Goal: Task Accomplishment & Management: Manage account settings

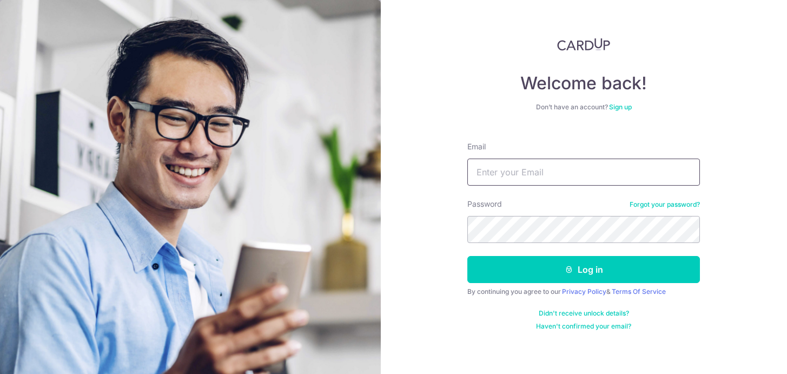
click at [568, 169] on input "Email" at bounding box center [583, 171] width 232 height 27
click at [581, 163] on input "dcruz@sas.edu" at bounding box center [583, 171] width 232 height 27
click at [570, 168] on input "dcruz@sas.edu" at bounding box center [583, 171] width 232 height 27
type input "dcruz@sas.edu.sg"
click at [467, 256] on button "Log in" at bounding box center [583, 269] width 232 height 27
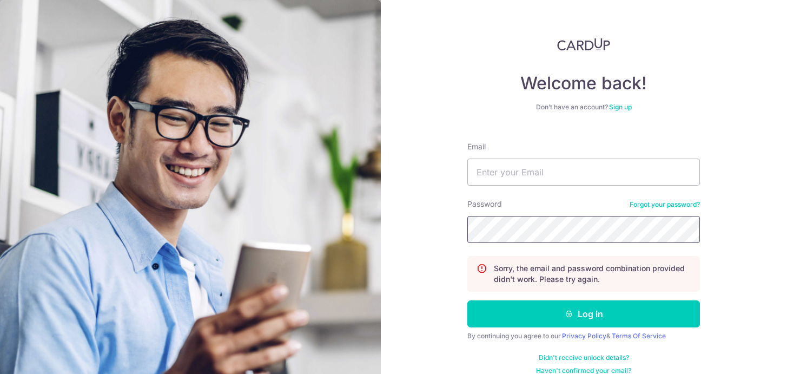
click at [467, 300] on button "Log in" at bounding box center [583, 313] width 232 height 27
click at [534, 178] on input "Email" at bounding box center [583, 171] width 232 height 27
type input "dcruz@sas.edu.sg"
click at [467, 300] on button "Log in" at bounding box center [583, 313] width 232 height 27
click at [537, 178] on input "Email" at bounding box center [583, 171] width 232 height 27
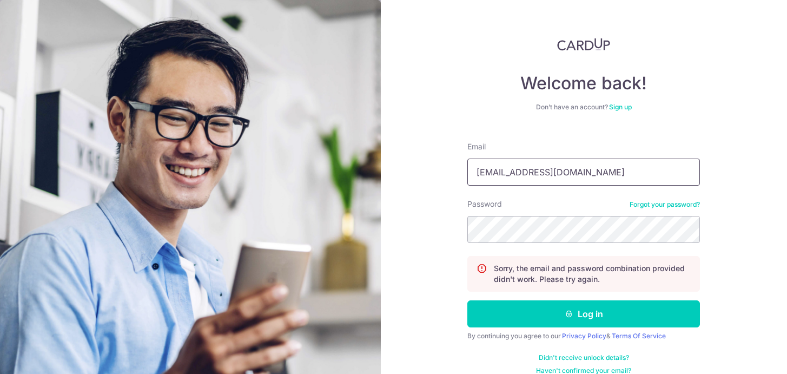
type input "[EMAIL_ADDRESS][DOMAIN_NAME]"
click at [467, 300] on button "Log in" at bounding box center [583, 313] width 232 height 27
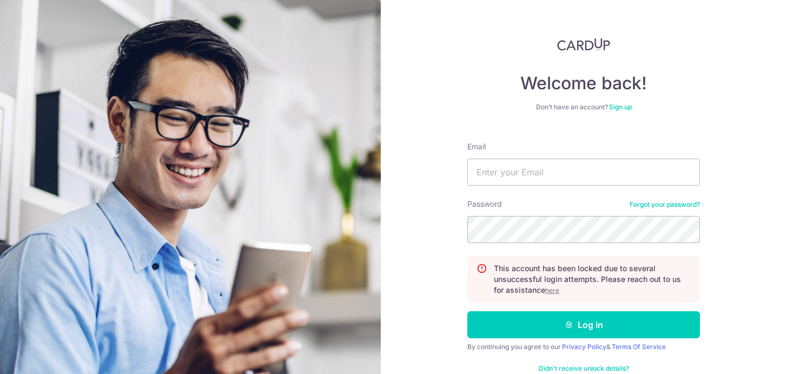
click at [671, 206] on link "Forgot your password?" at bounding box center [664, 204] width 70 height 9
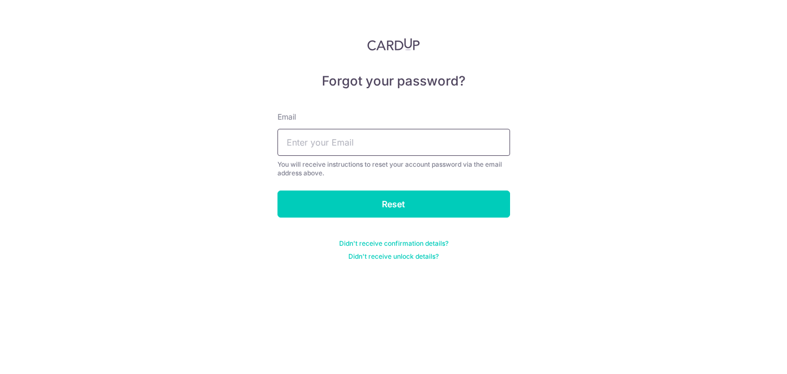
click at [424, 148] on input "text" at bounding box center [393, 142] width 232 height 27
type input "dcruz@sas.edu.sg"
click at [277, 190] on input "Reset" at bounding box center [393, 203] width 232 height 27
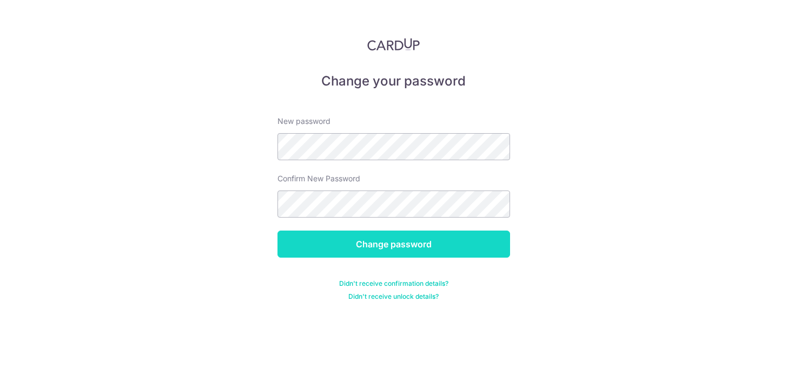
click at [323, 255] on input "Change password" at bounding box center [393, 243] width 232 height 27
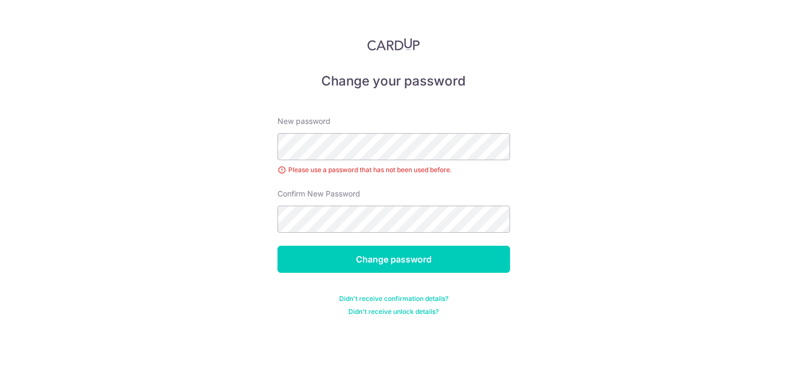
click at [355, 245] on form "New password Please use a password that has not been used before. Confirm New P…" at bounding box center [393, 209] width 232 height 213
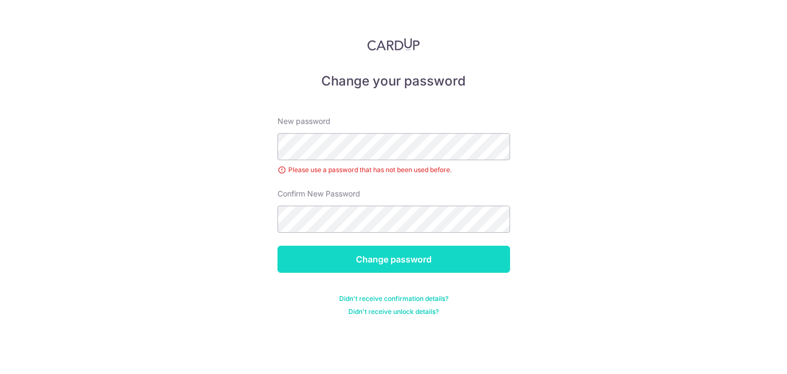
click at [351, 251] on input "Change password" at bounding box center [393, 258] width 232 height 27
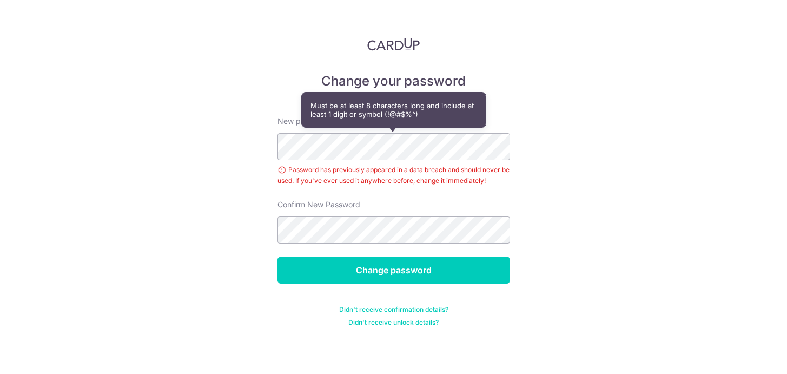
click at [527, 134] on div "Change your password New password Password has previously appeared in a data br…" at bounding box center [393, 187] width 787 height 374
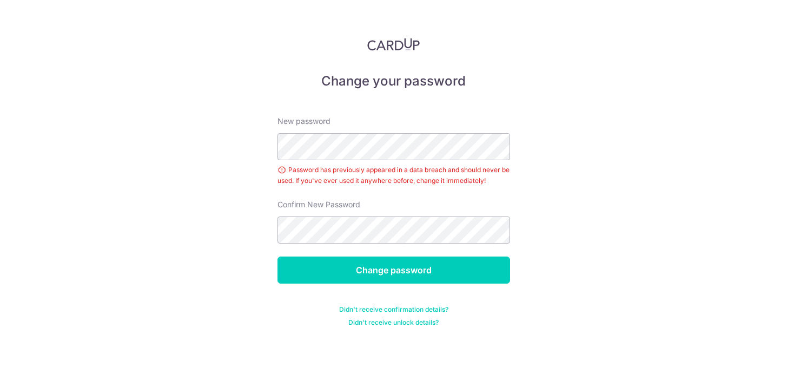
click at [205, 204] on div "Change your password New password Password has previously appeared in a data br…" at bounding box center [393, 187] width 787 height 374
